Goal: Task Accomplishment & Management: Manage account settings

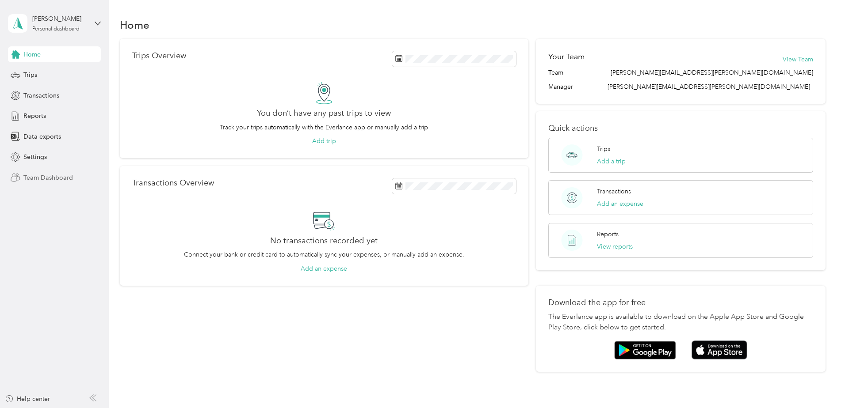
click at [36, 177] on span "Team Dashboard" at bounding box center [47, 177] width 49 height 9
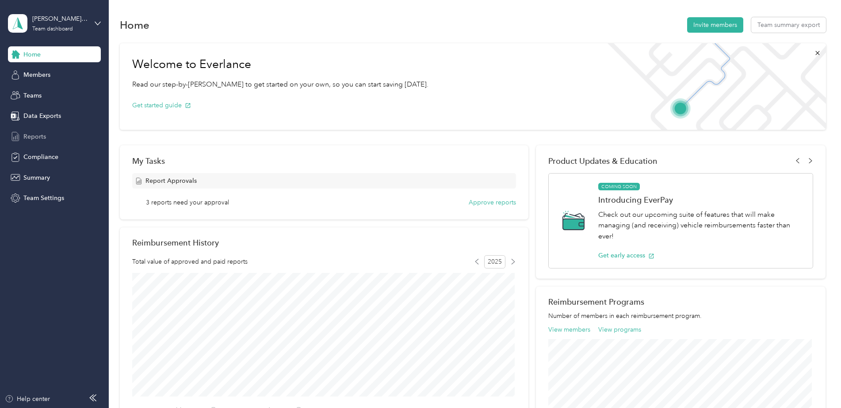
click at [43, 137] on span "Reports" at bounding box center [34, 136] width 23 height 9
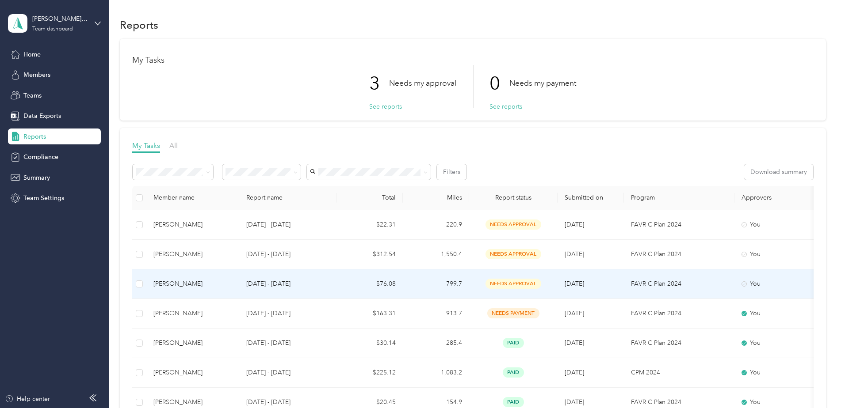
click at [512, 281] on span "needs approval" at bounding box center [513, 284] width 56 height 10
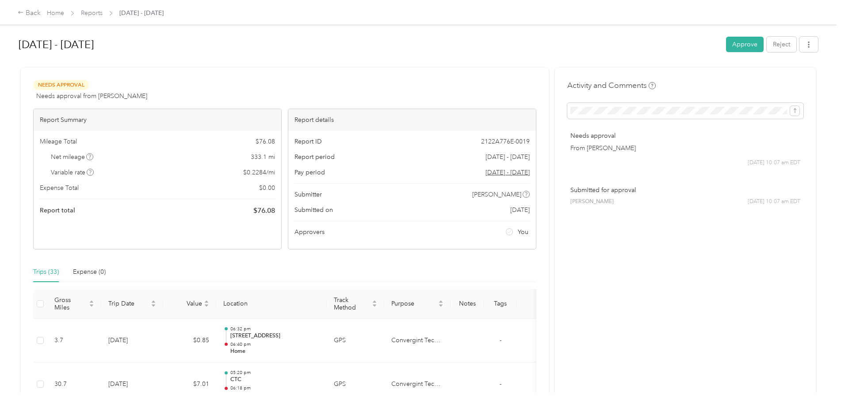
drag, startPoint x: 751, startPoint y: 44, endPoint x: 671, endPoint y: 89, distance: 92.0
click at [751, 44] on button "Approve" at bounding box center [745, 44] width 38 height 15
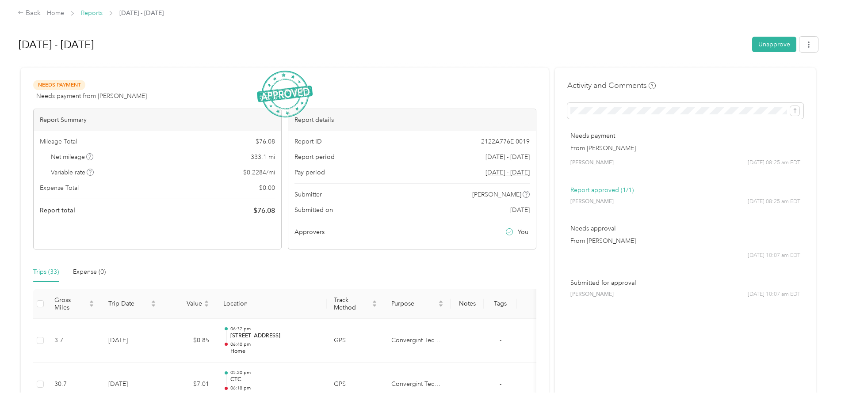
click at [91, 13] on link "Reports" at bounding box center [92, 13] width 22 height 8
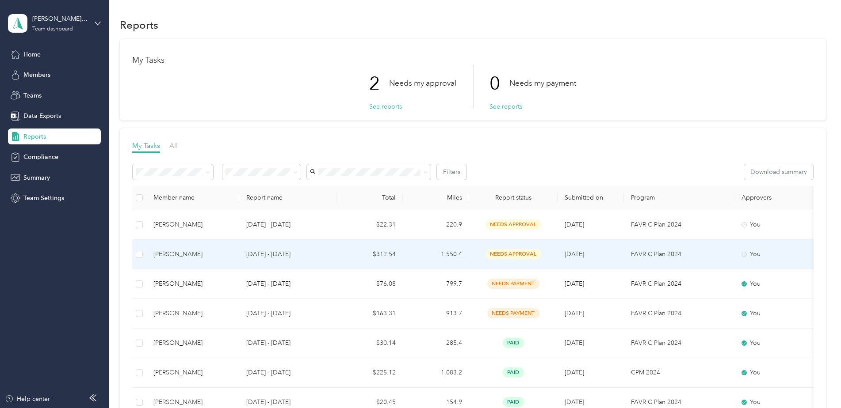
click at [521, 255] on span "needs approval" at bounding box center [513, 254] width 56 height 10
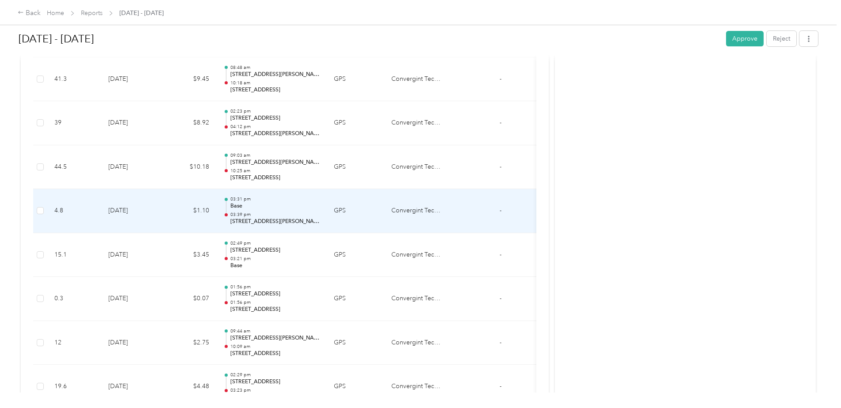
scroll to position [530, 0]
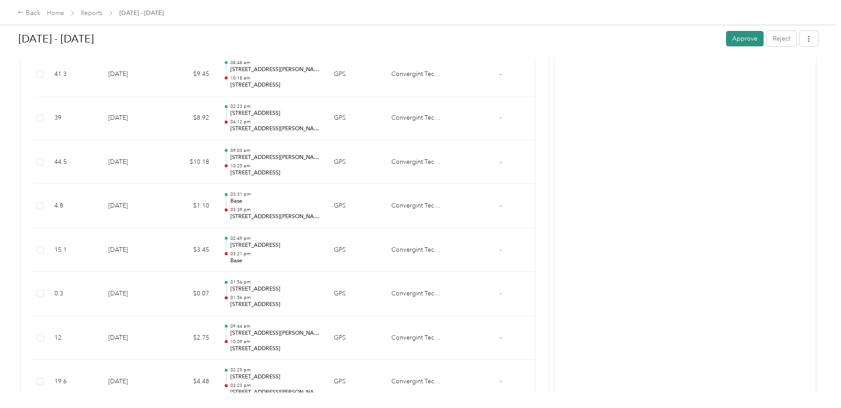
click at [734, 41] on button "Approve" at bounding box center [745, 38] width 38 height 15
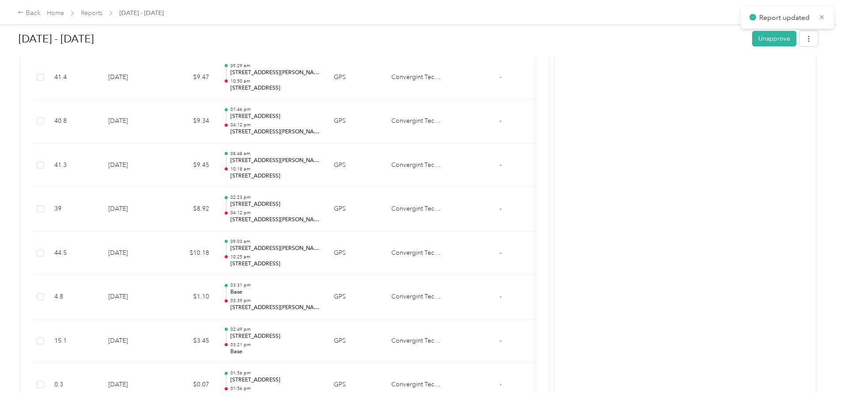
scroll to position [309, 0]
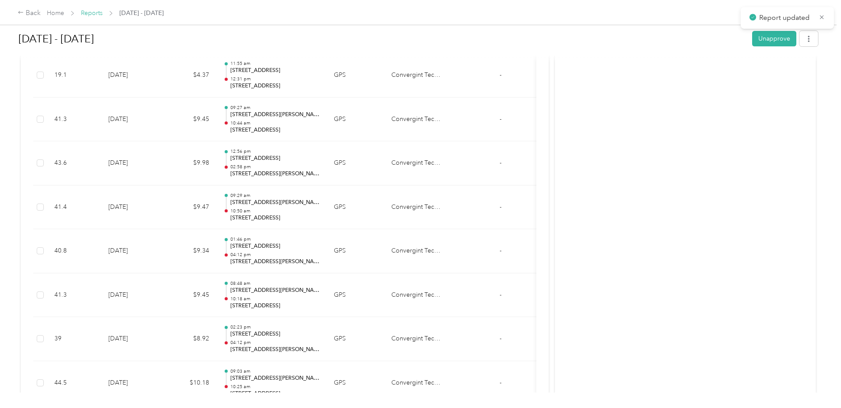
click at [99, 12] on link "Reports" at bounding box center [92, 13] width 22 height 8
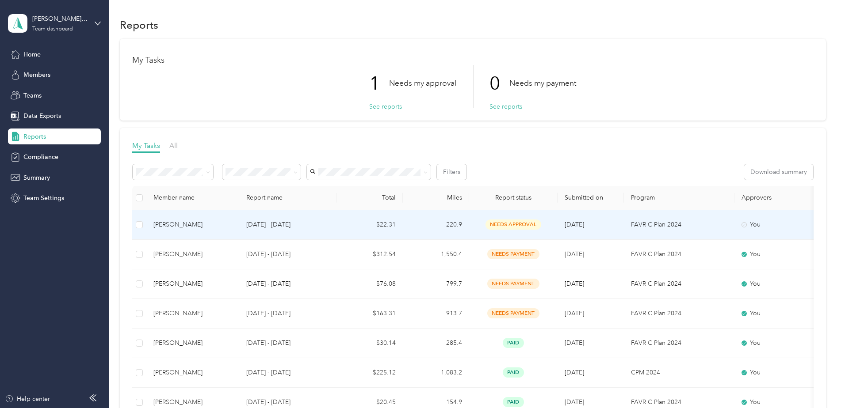
click at [514, 224] on span "needs approval" at bounding box center [513, 225] width 56 height 10
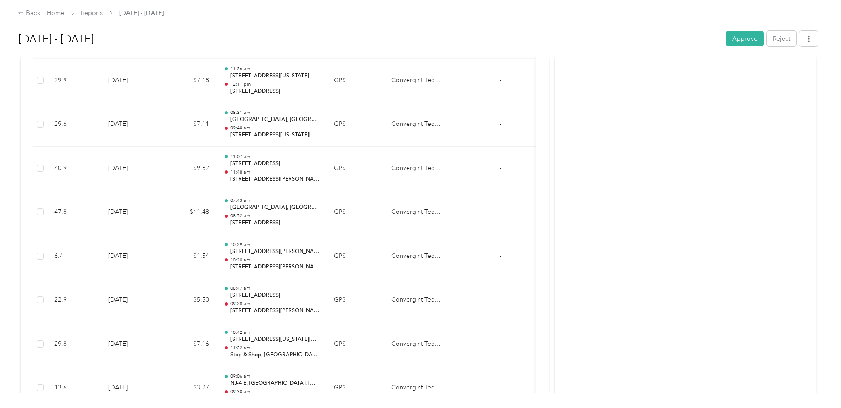
scroll to position [265, 0]
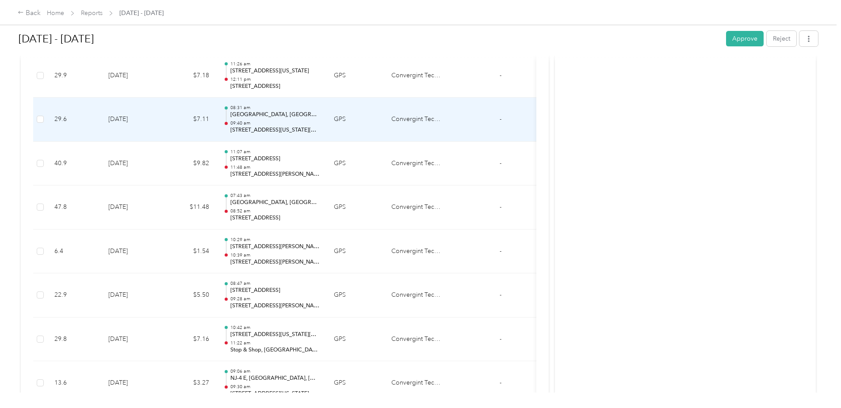
click at [284, 129] on p "[STREET_ADDRESS][US_STATE][US_STATE][US_STATE]" at bounding box center [274, 130] width 89 height 8
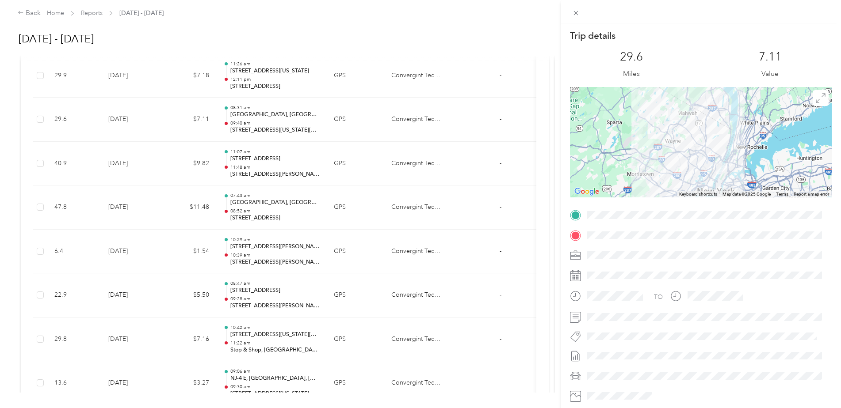
click at [95, 15] on div "Trip details This trip cannot be edited because it is either under review, appr…" at bounding box center [420, 204] width 841 height 408
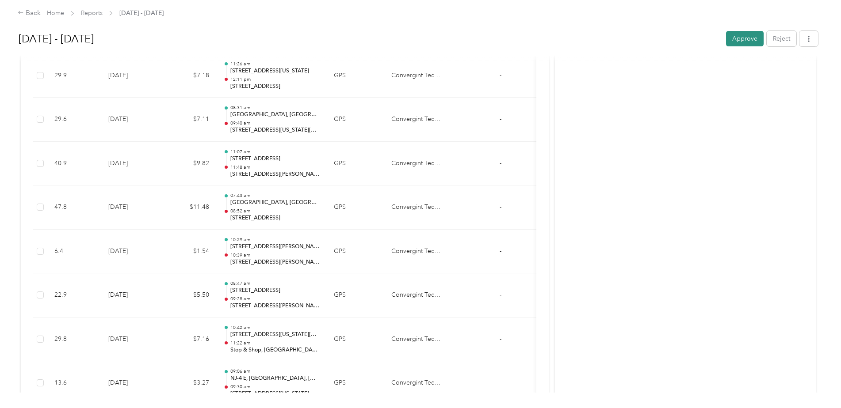
click at [749, 38] on button "Approve" at bounding box center [745, 38] width 38 height 15
click at [94, 15] on link "Reports" at bounding box center [92, 13] width 22 height 8
